Goal: Information Seeking & Learning: Find specific page/section

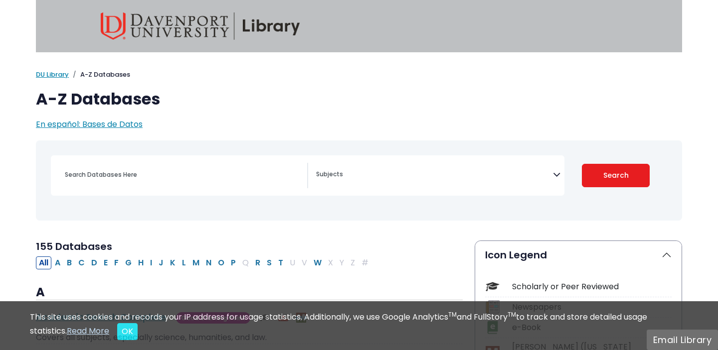
select select "Database Subject Filter"
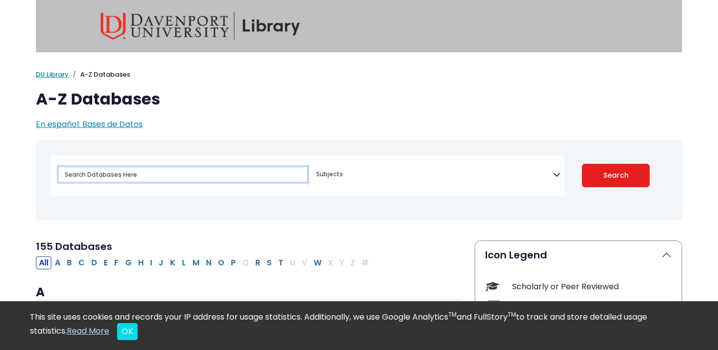
click at [159, 170] on input "Search database by title or keyword" at bounding box center [183, 174] width 248 height 14
type input "u"
type input "cinahl"
click at [582, 164] on button "Search" at bounding box center [616, 175] width 68 height 23
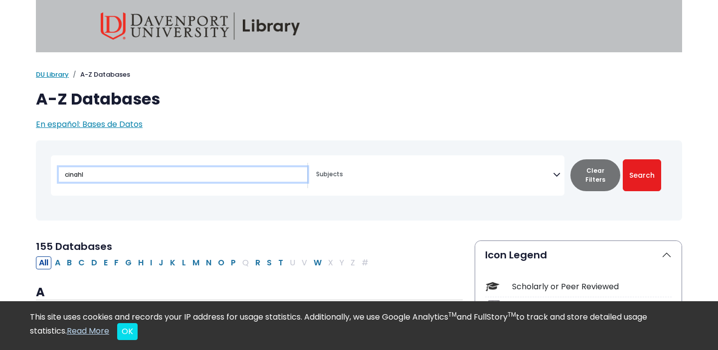
select select "Database Subject Filter"
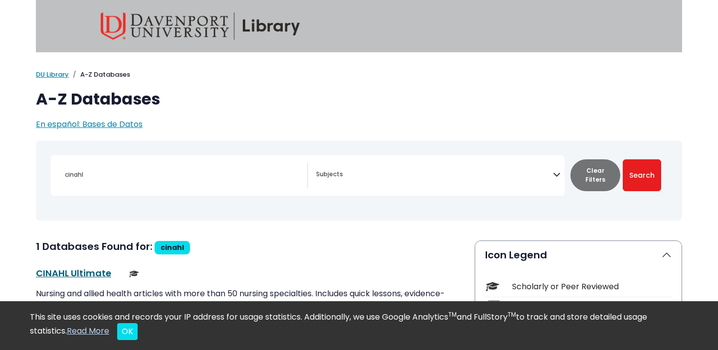
click at [62, 275] on link "CINAHL Ultimate This link opens in a new window" at bounding box center [73, 273] width 75 height 12
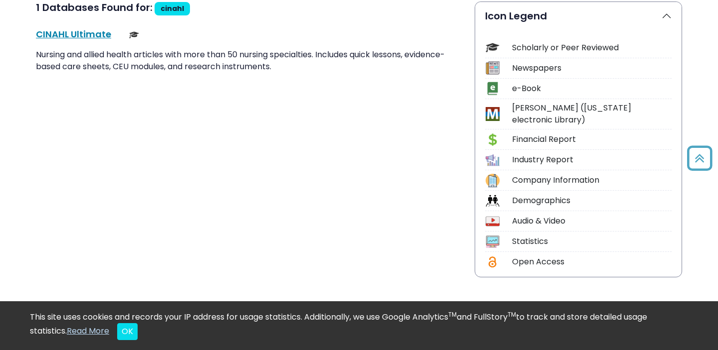
scroll to position [71, 0]
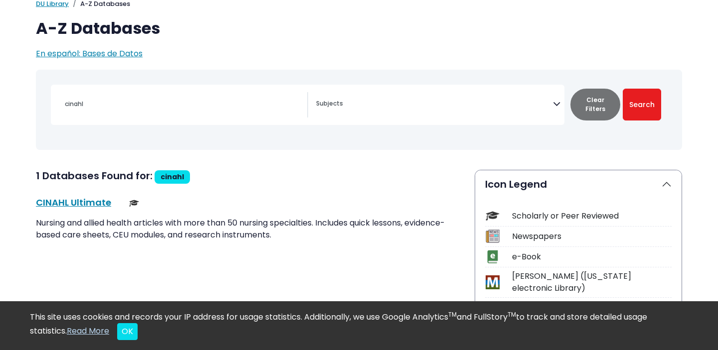
click at [146, 115] on div "cinahl" at bounding box center [183, 104] width 248 height 24
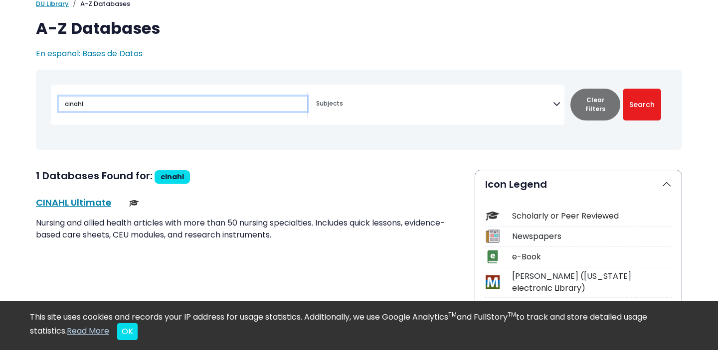
click at [125, 104] on input "cinahl" at bounding box center [183, 104] width 248 height 14
type input "c"
type input "pubmed"
click at [623, 89] on button "Search" at bounding box center [642, 105] width 38 height 32
select select "Database Subject Filter"
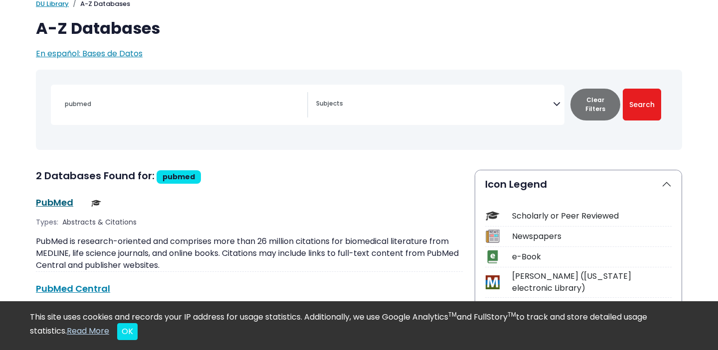
click at [43, 202] on link "PubMed This link opens in a new window" at bounding box center [54, 202] width 37 height 12
